Goal: Information Seeking & Learning: Understand process/instructions

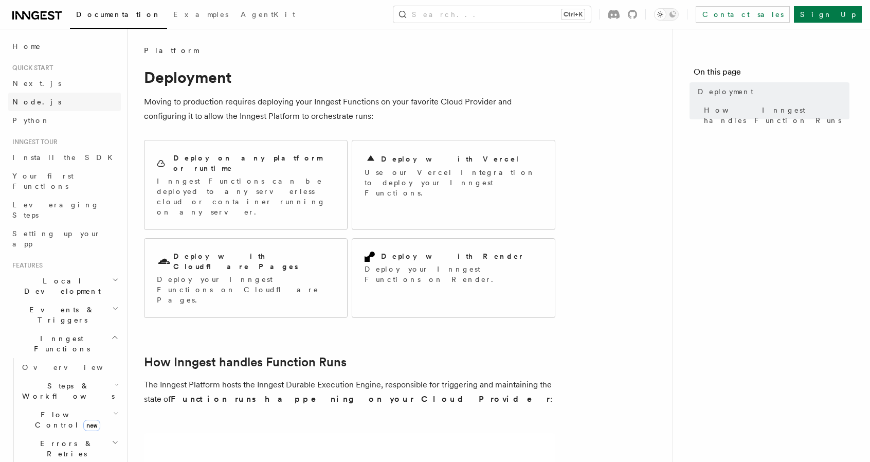
click at [49, 95] on link "Node.js" at bounding box center [64, 102] width 113 height 19
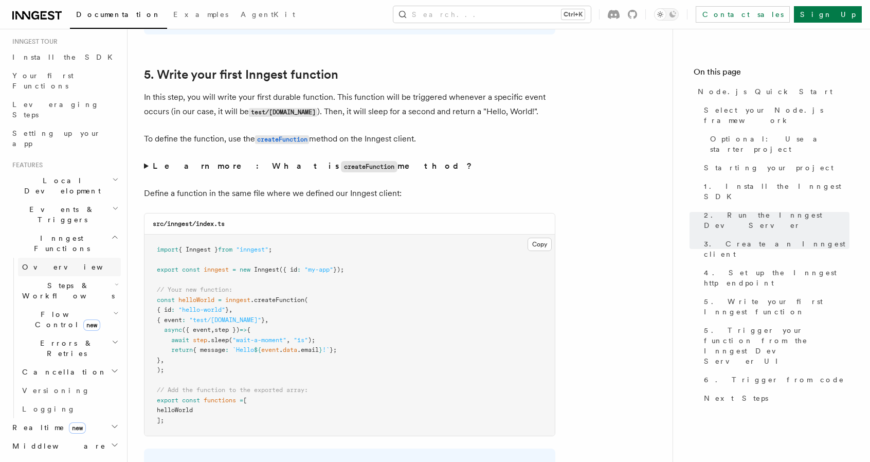
scroll to position [257, 0]
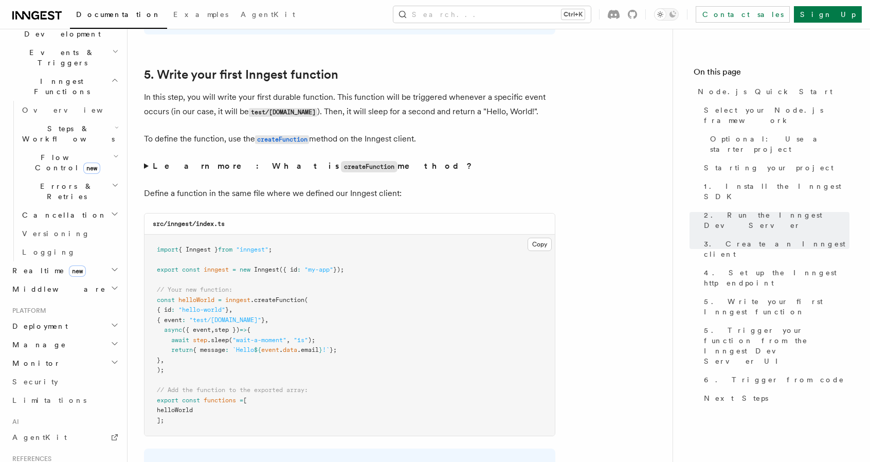
click at [98, 317] on h2 "Deployment" at bounding box center [64, 326] width 113 height 19
click at [44, 340] on span "Overview" at bounding box center [75, 344] width 106 height 8
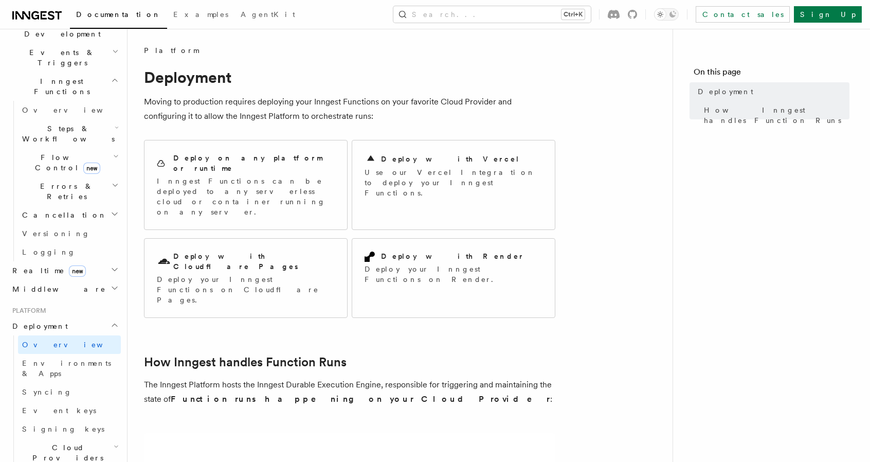
click at [263, 251] on div "Deploy with Cloudflare Pages Deploy your Inngest Functions on Cloudflare Pages." at bounding box center [246, 278] width 178 height 54
click at [286, 251] on div "Deploy with Cloudflare Pages" at bounding box center [246, 261] width 178 height 21
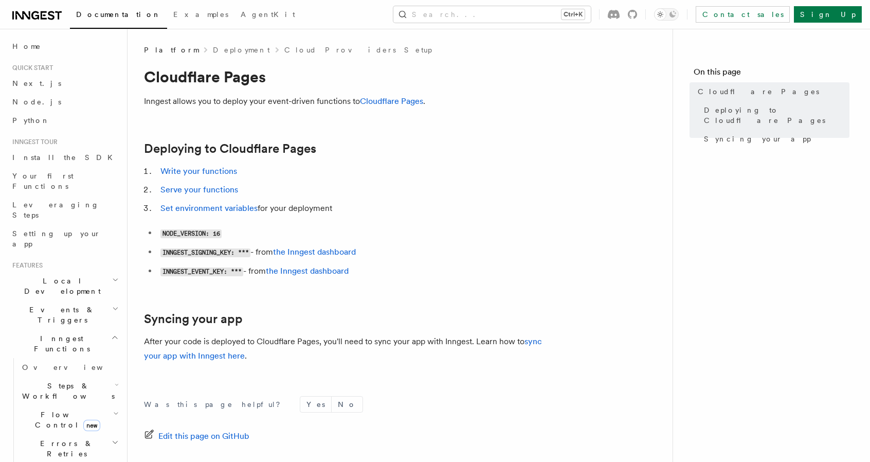
scroll to position [106, 0]
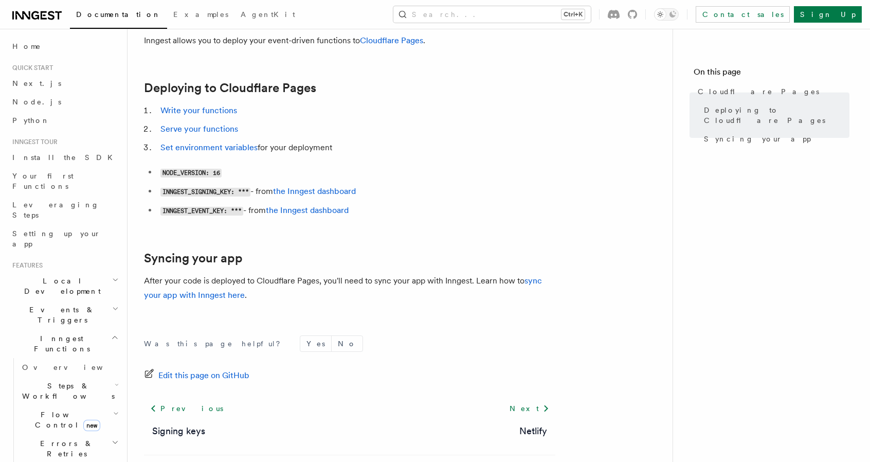
scroll to position [3, 0]
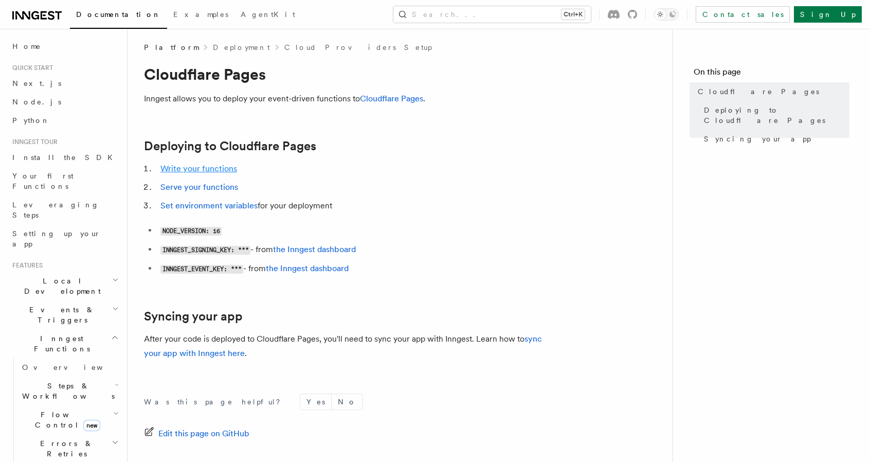
click at [203, 166] on link "Write your functions" at bounding box center [198, 168] width 77 height 10
drag, startPoint x: 587, startPoint y: 139, endPoint x: 584, endPoint y: 132, distance: 7.6
click at [587, 139] on article "Platform Deployment Cloud Providers Setup Cloudflare Pages Inngest allows you t…" at bounding box center [400, 303] width 512 height 522
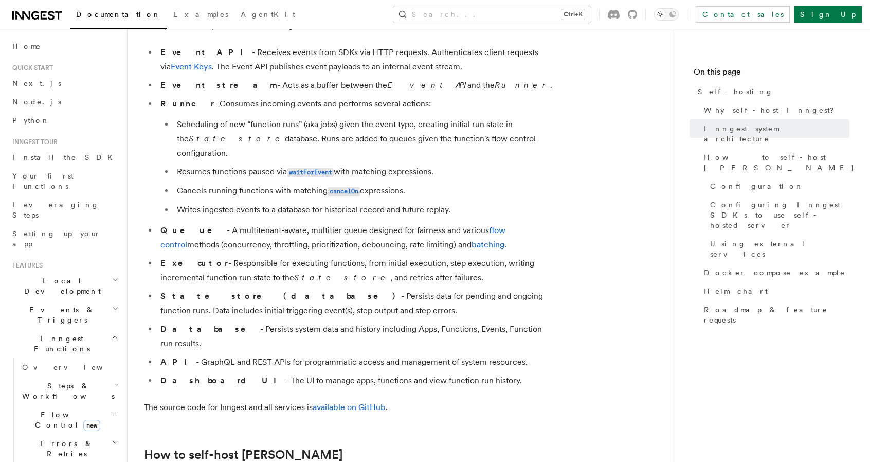
scroll to position [771, 0]
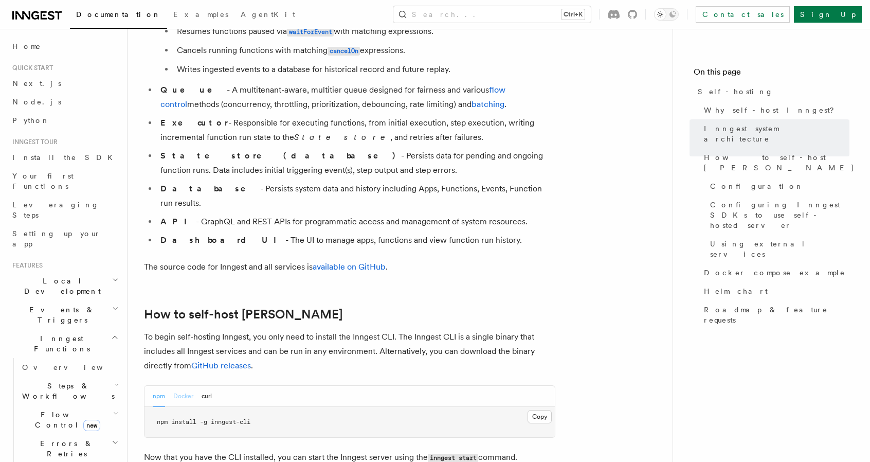
click at [184, 386] on button "Docker" at bounding box center [183, 396] width 20 height 21
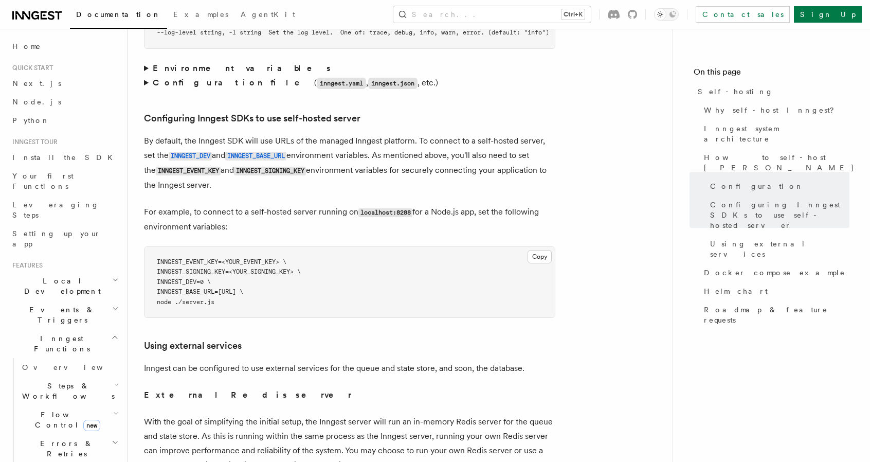
scroll to position [2159, 0]
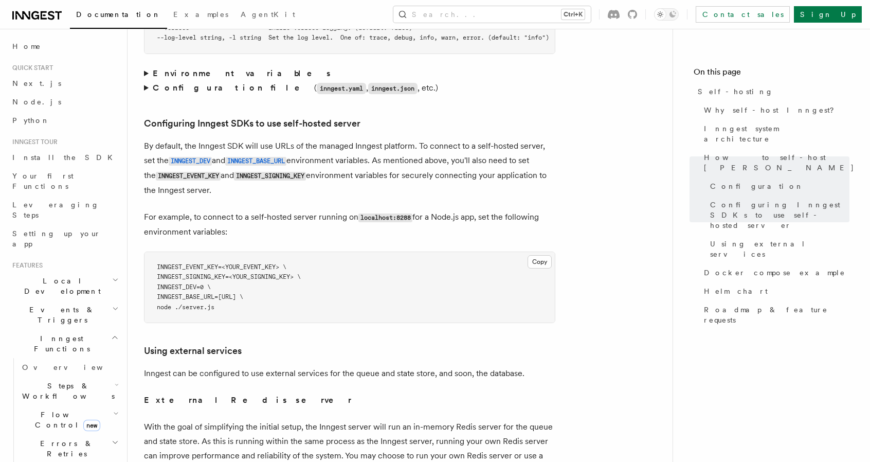
click at [215, 139] on p "By default, the Inngest SDK will use URLs of the managed Inngest platform. To c…" at bounding box center [349, 168] width 411 height 59
copy p "Inngest"
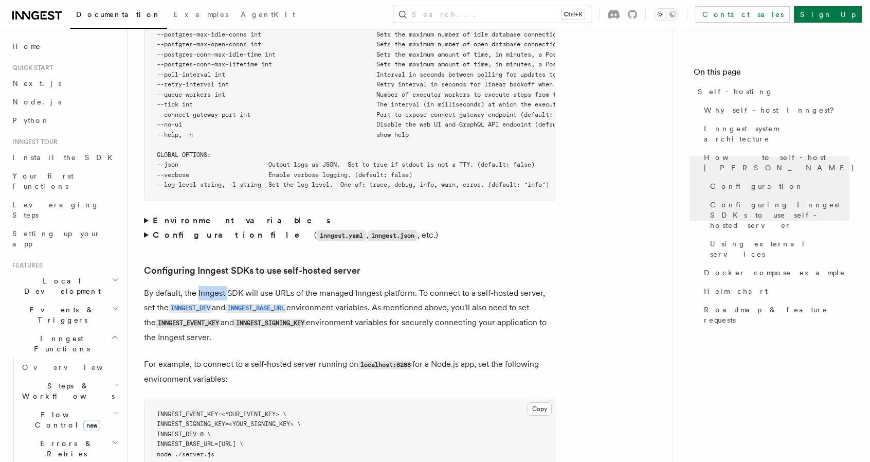
scroll to position [1902, 0]
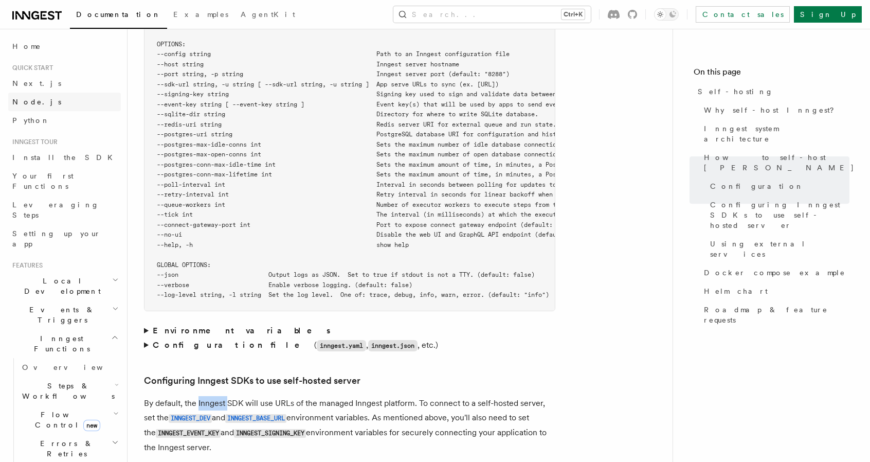
click at [40, 99] on link "Node.js" at bounding box center [64, 102] width 113 height 19
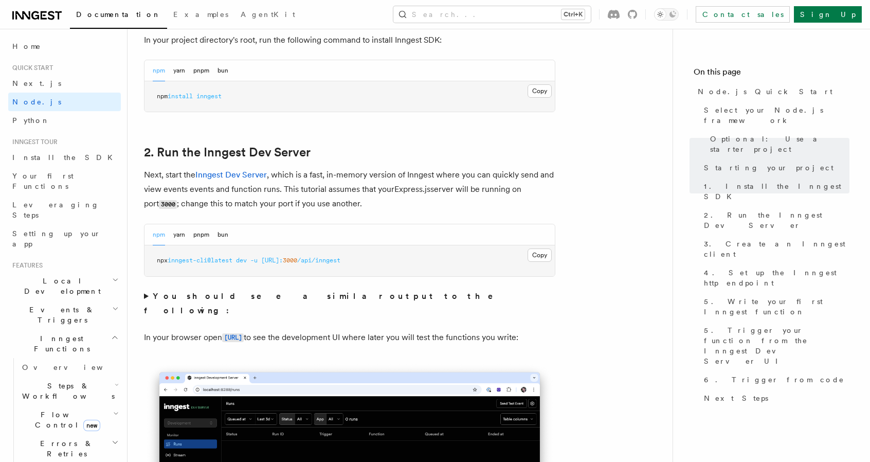
scroll to position [771, 0]
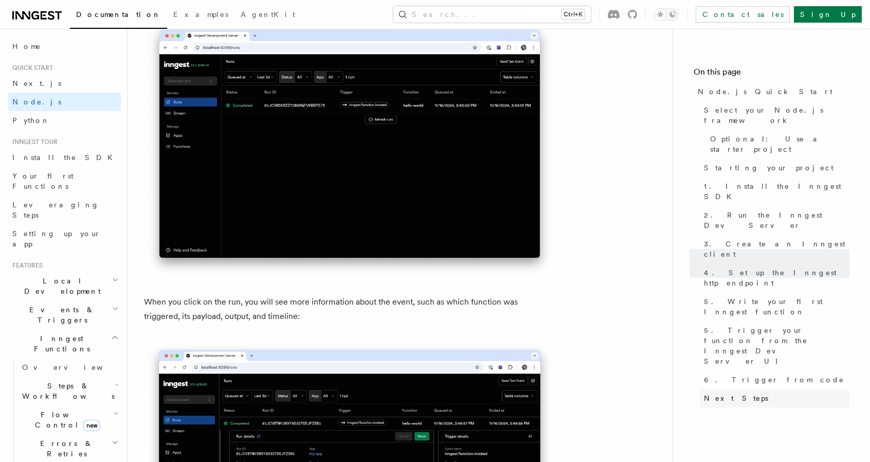
click at [735, 393] on span "Next Steps" at bounding box center [736, 398] width 64 height 10
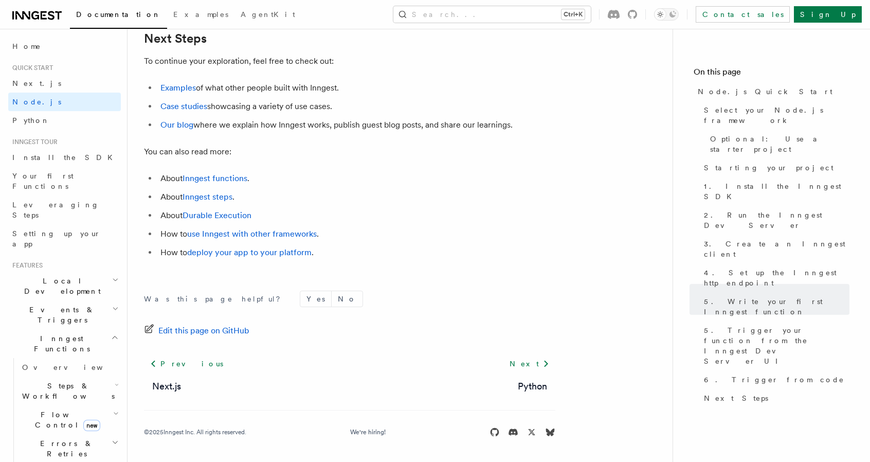
scroll to position [6449, 0]
click at [245, 257] on link "deploy your app to your platform" at bounding box center [249, 252] width 124 height 10
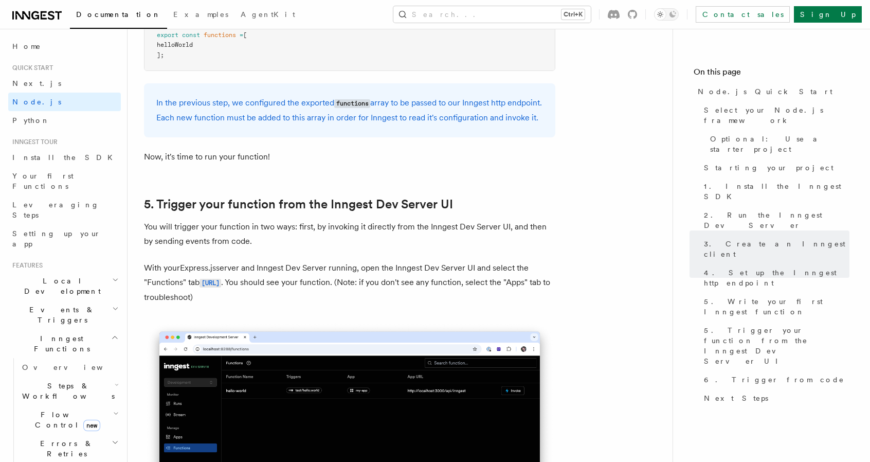
scroll to position [2233, 0]
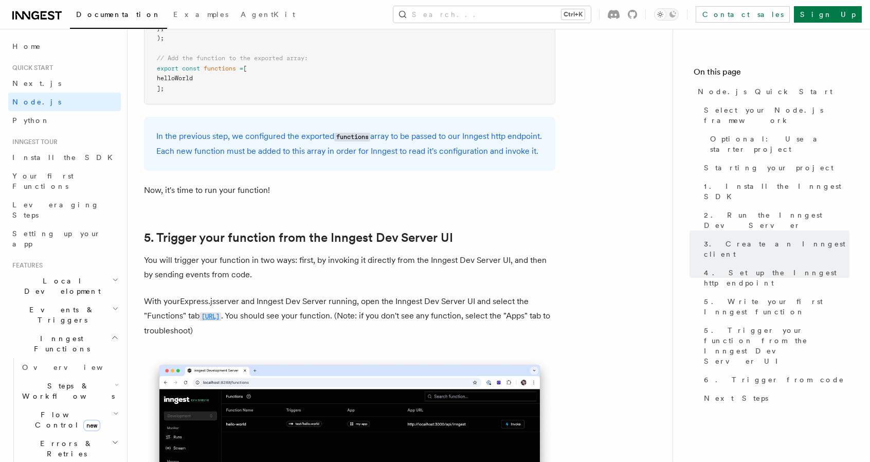
click at [221, 321] on code "http://localhost:8288/functions" at bounding box center [210, 316] width 22 height 9
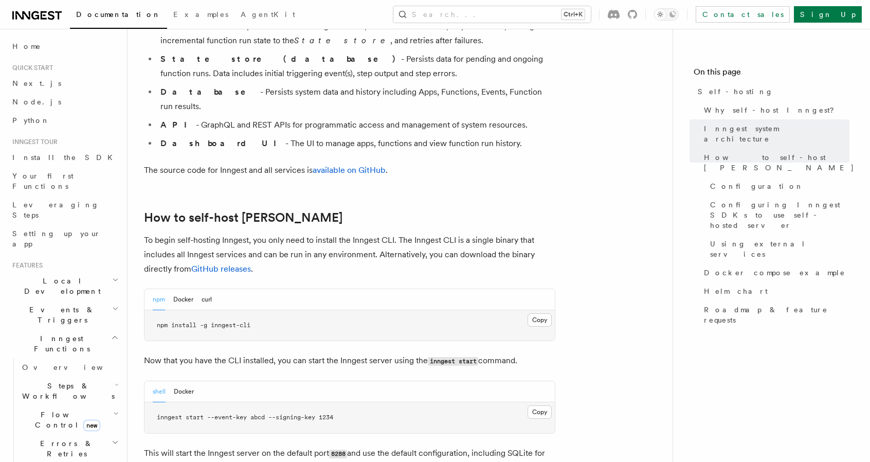
scroll to position [925, 0]
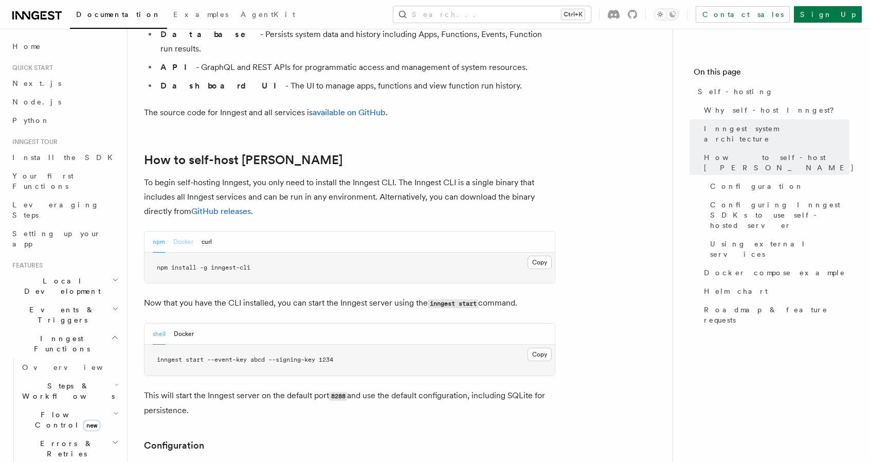
click at [190, 231] on button "Docker" at bounding box center [183, 241] width 20 height 21
click at [213, 231] on div "npm Docker curl" at bounding box center [349, 241] width 410 height 21
click at [206, 231] on button "curl" at bounding box center [207, 241] width 10 height 21
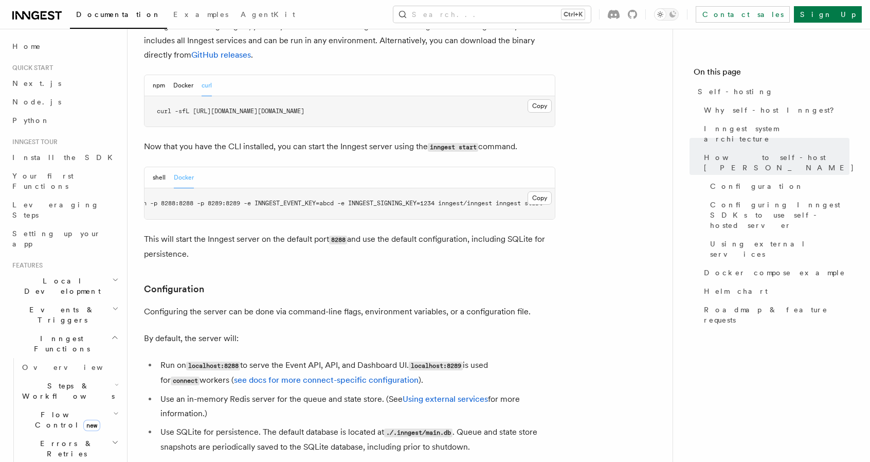
scroll to position [1131, 0]
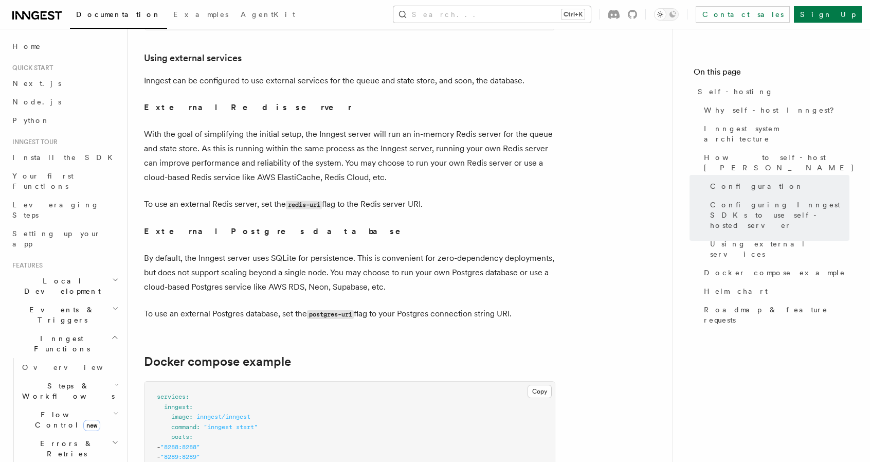
scroll to position [2467, 0]
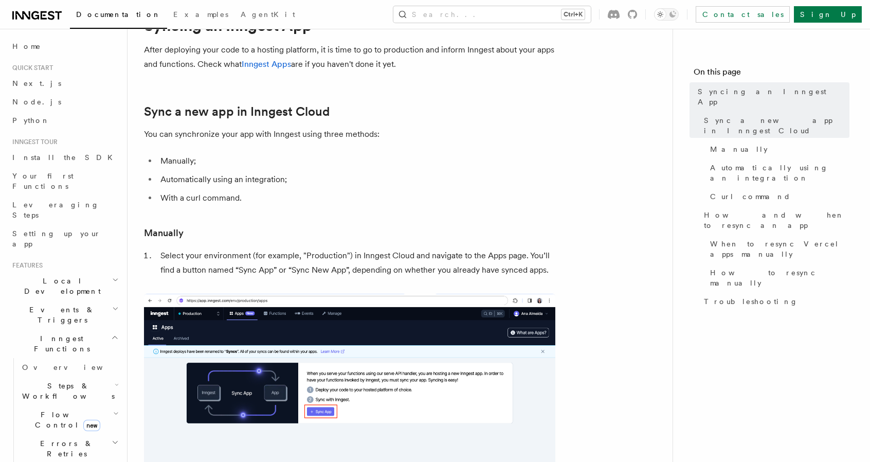
scroll to position [154, 0]
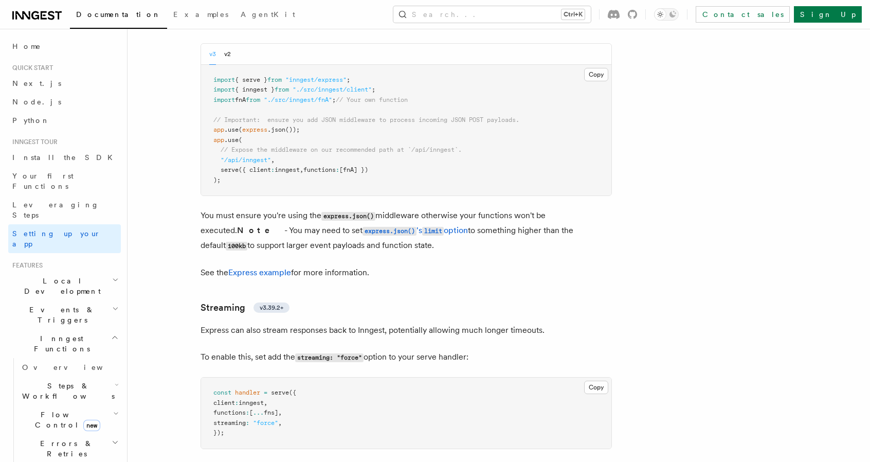
scroll to position [3162, 0]
